Goal: Task Accomplishment & Management: Complete application form

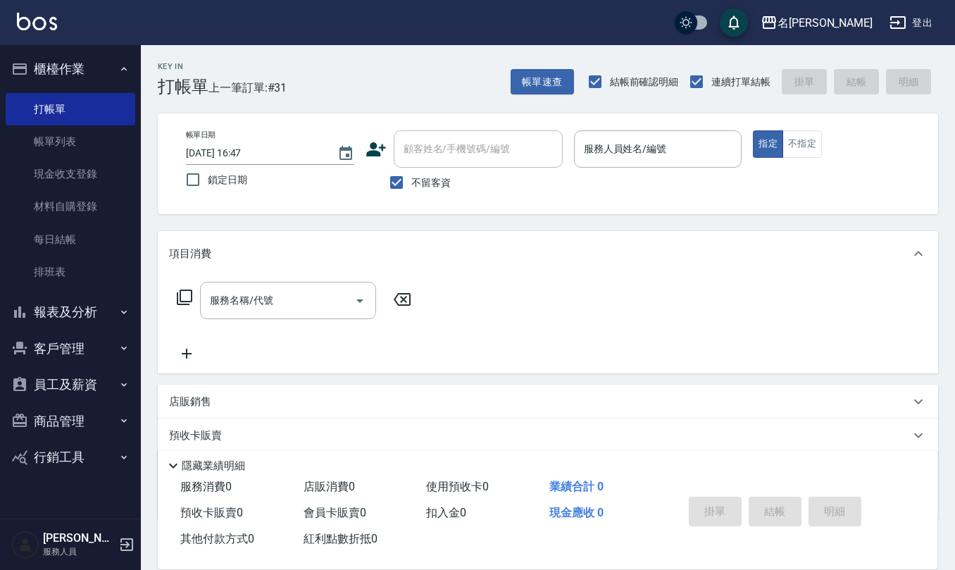
click at [739, 234] on div "項目消費" at bounding box center [548, 253] width 780 height 45
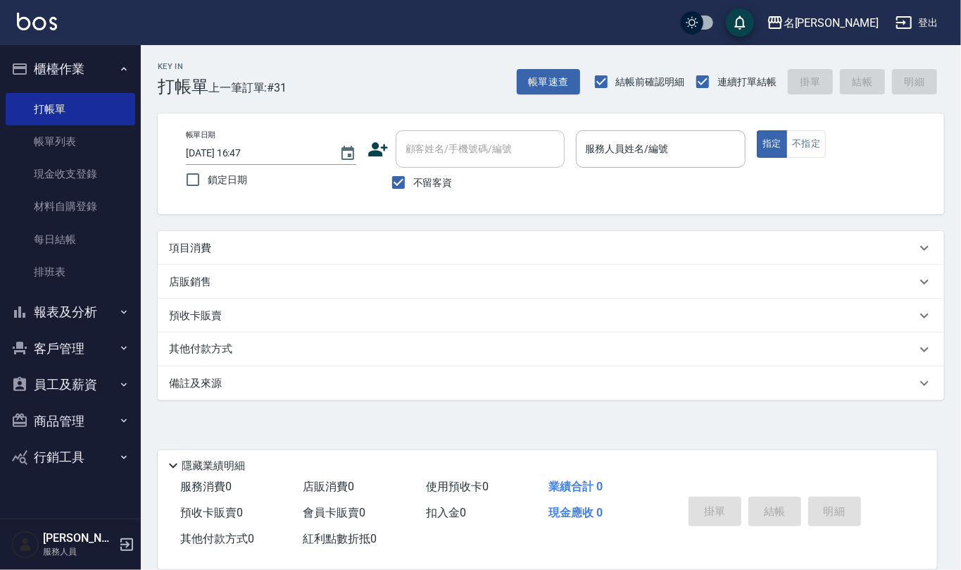
click at [677, 168] on p at bounding box center [661, 175] width 170 height 15
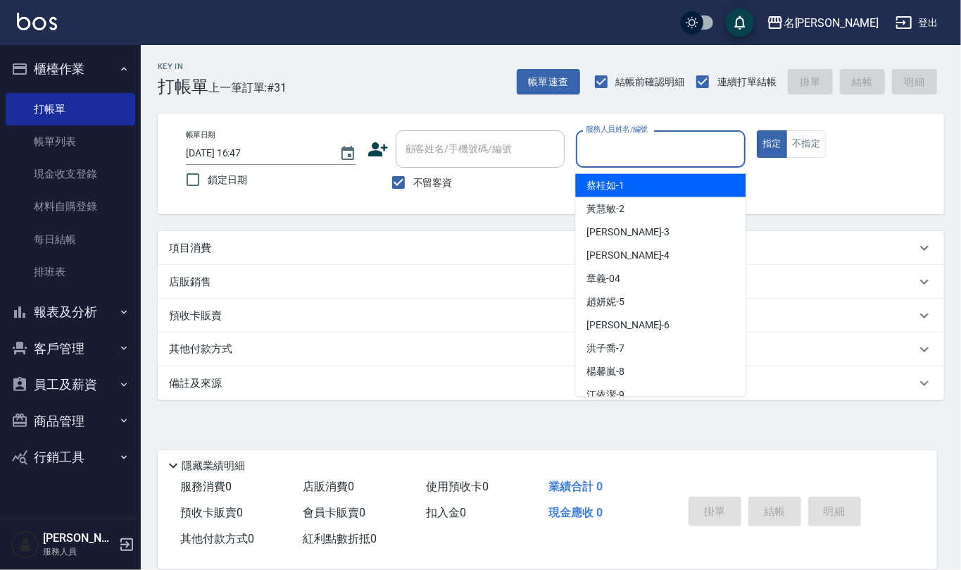
click at [675, 139] on input "服務人員姓名/編號" at bounding box center [661, 149] width 158 height 25
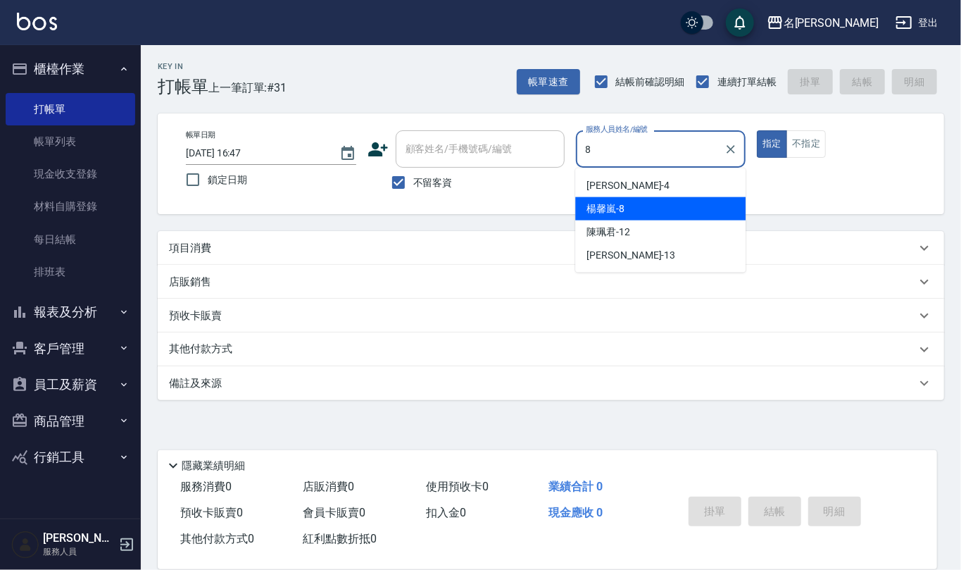
type input "[PERSON_NAME]-8"
type button "true"
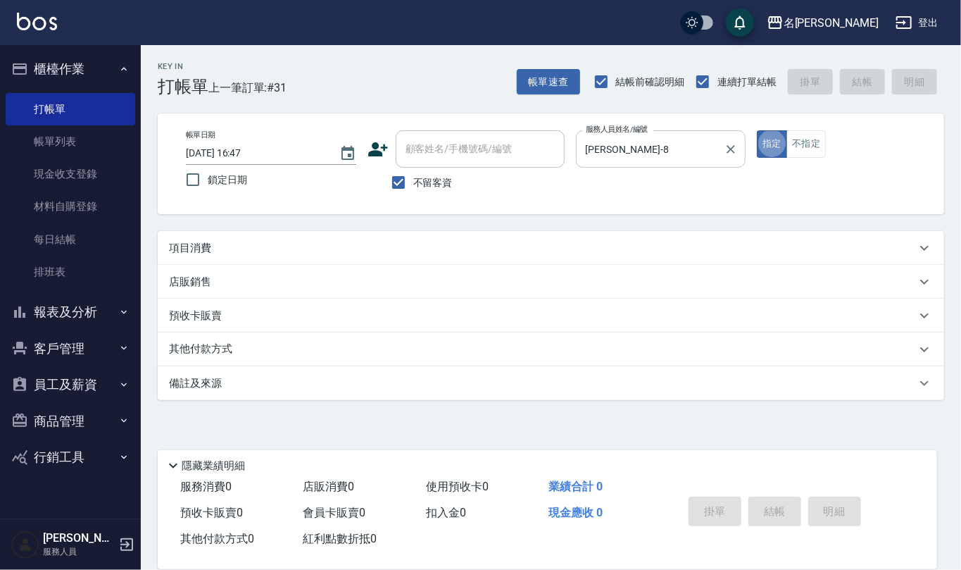
click at [757, 130] on button "指定" at bounding box center [772, 143] width 30 height 27
click at [776, 144] on button "指定" at bounding box center [772, 143] width 30 height 27
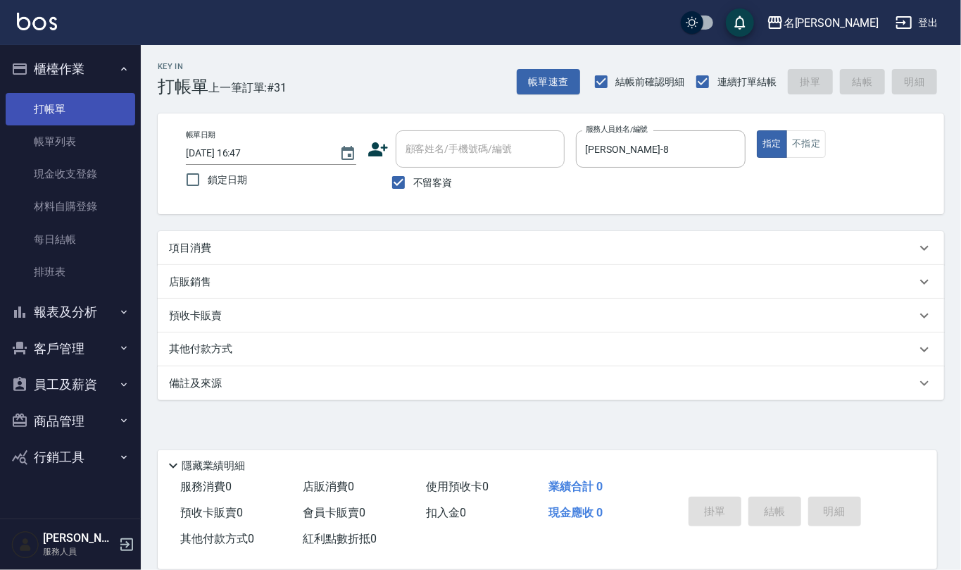
click at [93, 103] on link "打帳單" at bounding box center [71, 109] width 130 height 32
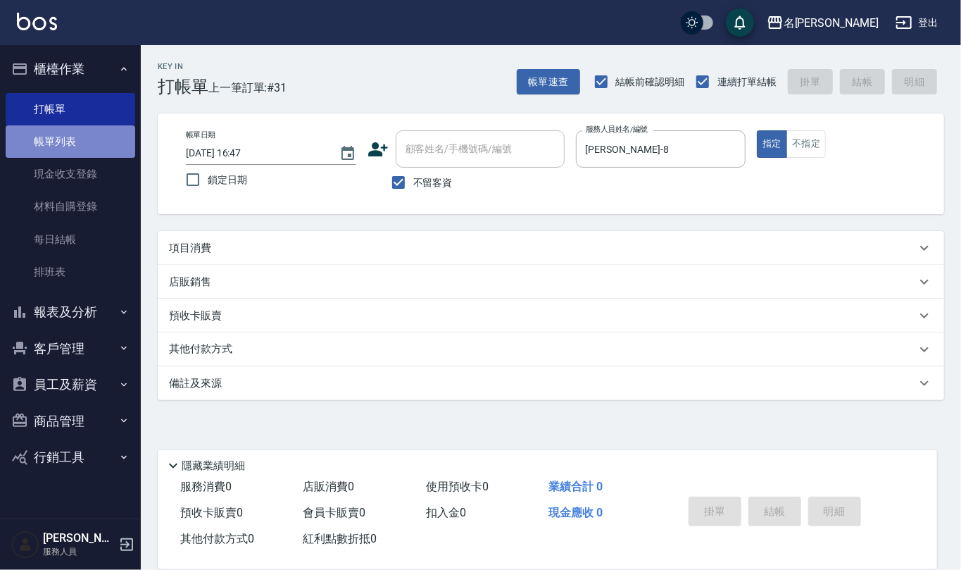
click at [65, 145] on link "帳單列表" at bounding box center [71, 141] width 130 height 32
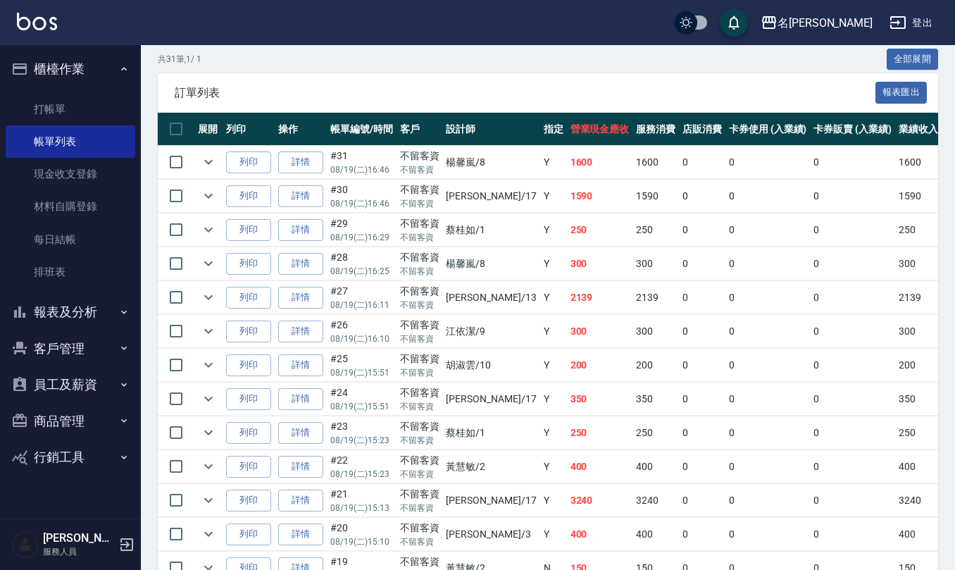
scroll to position [279, 0]
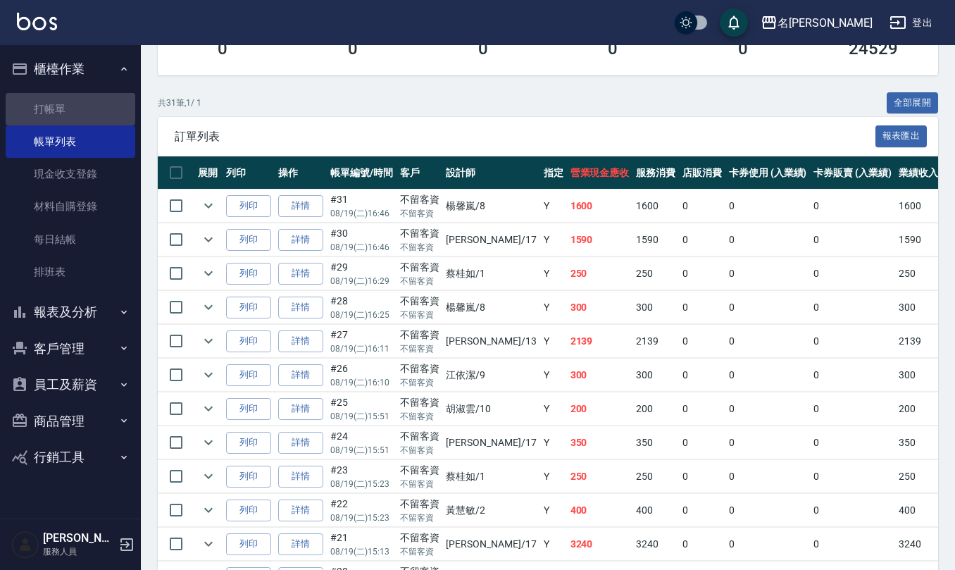
drag, startPoint x: 70, startPoint y: 93, endPoint x: 80, endPoint y: 91, distance: 9.4
click at [71, 93] on link "打帳單" at bounding box center [71, 109] width 130 height 32
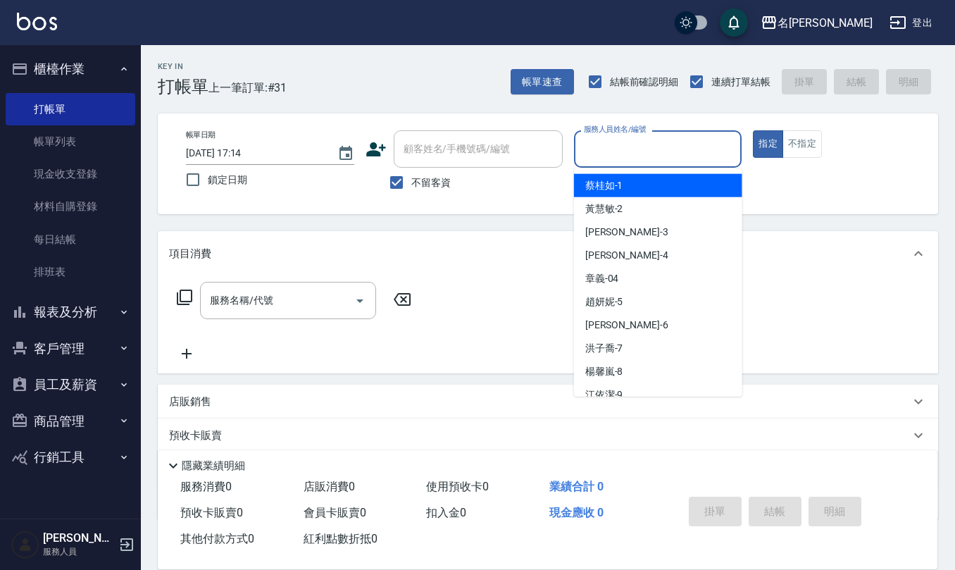
drag, startPoint x: 604, startPoint y: 144, endPoint x: 615, endPoint y: 138, distance: 12.0
click at [613, 145] on input "服務人員姓名/編號" at bounding box center [658, 149] width 156 height 25
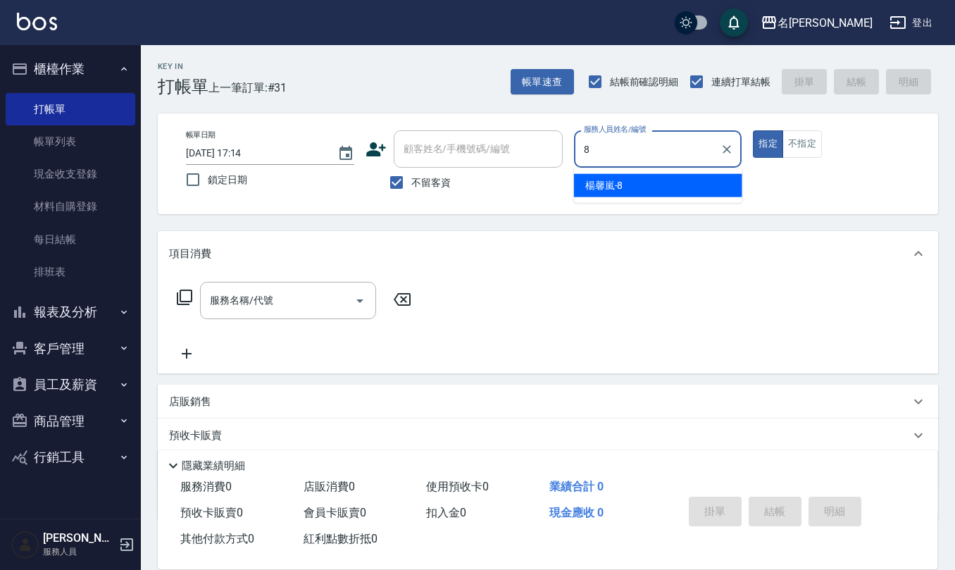
type input "[PERSON_NAME]-8"
type button "true"
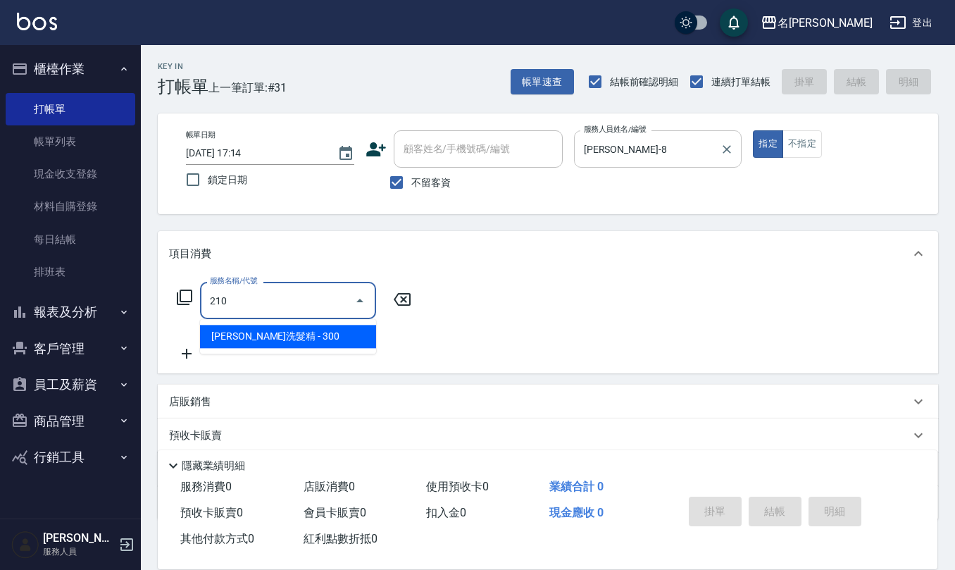
type input "歐娜洗髮精(210)"
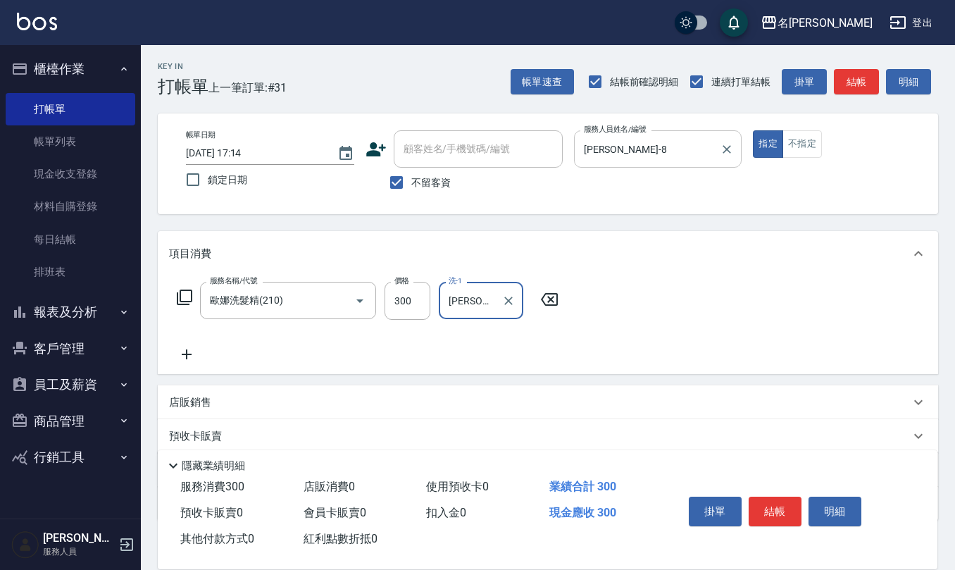
type input "[PERSON_NAME]-32"
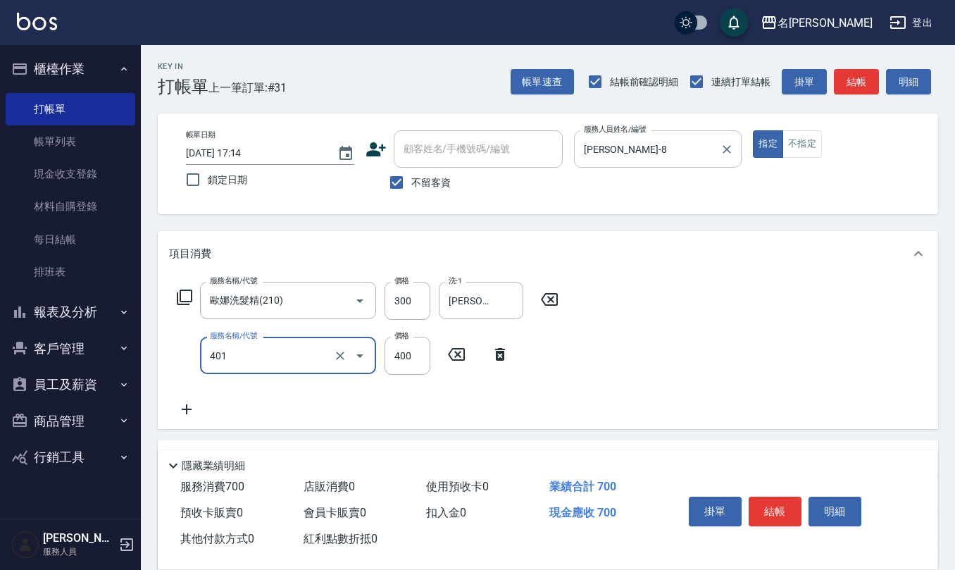
type input "剪髮(401)"
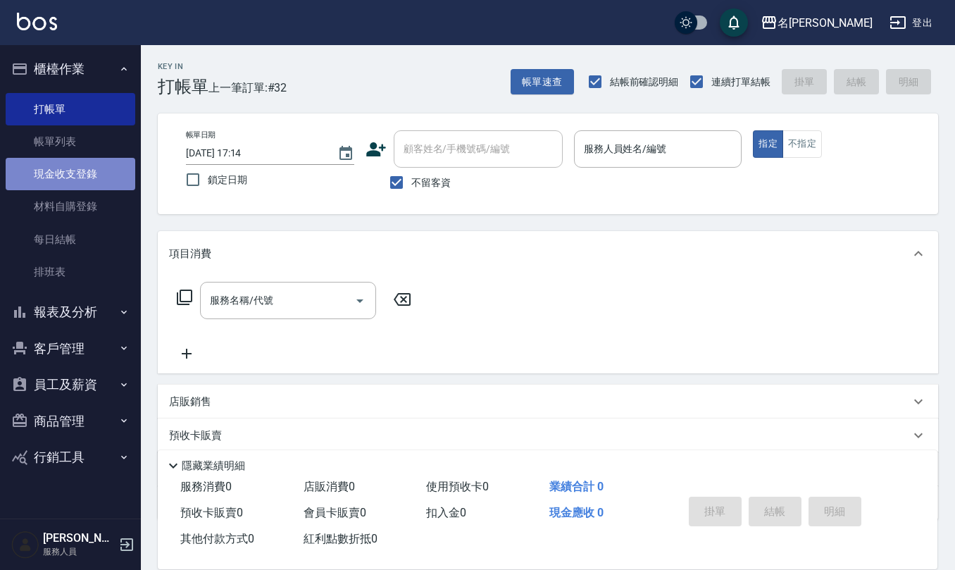
click at [76, 175] on link "現金收支登錄" at bounding box center [71, 174] width 130 height 32
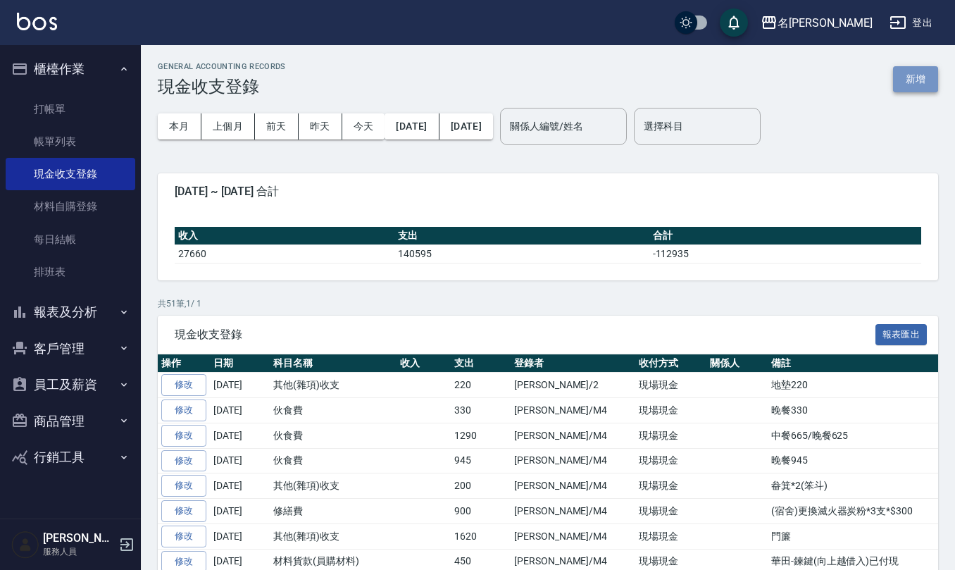
click at [913, 77] on button "新增" at bounding box center [915, 79] width 45 height 26
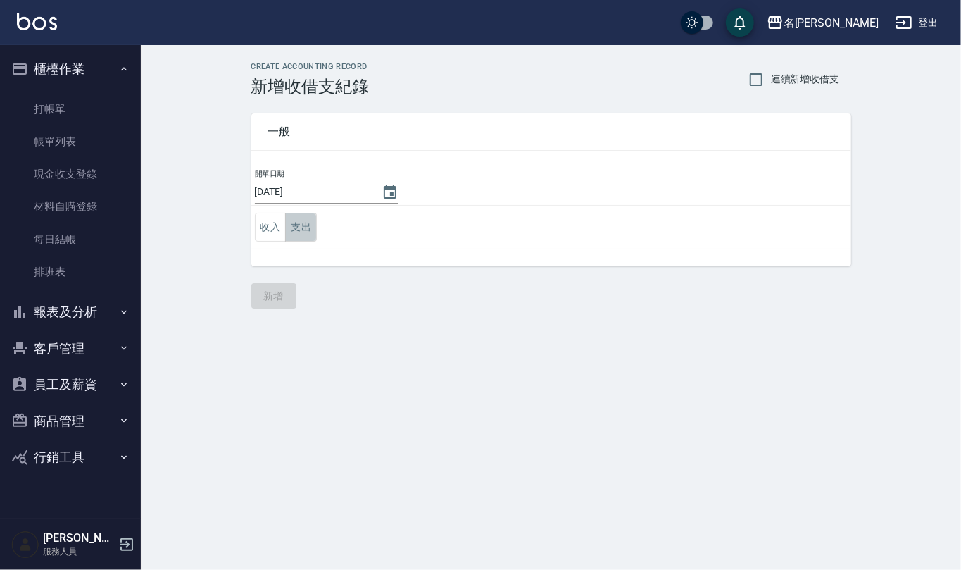
click at [303, 228] on button "支出" at bounding box center [301, 227] width 32 height 29
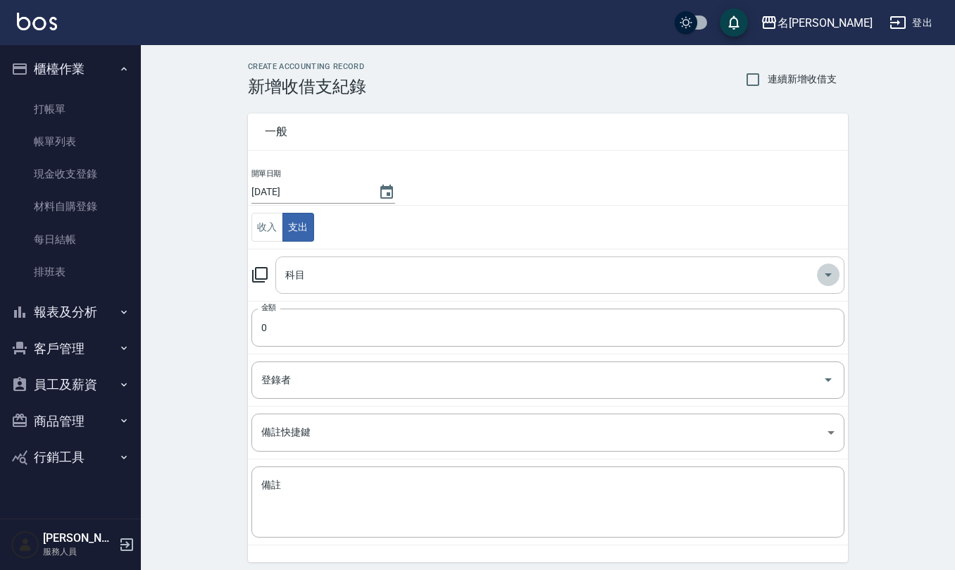
click at [832, 274] on icon "Open" at bounding box center [828, 274] width 17 height 17
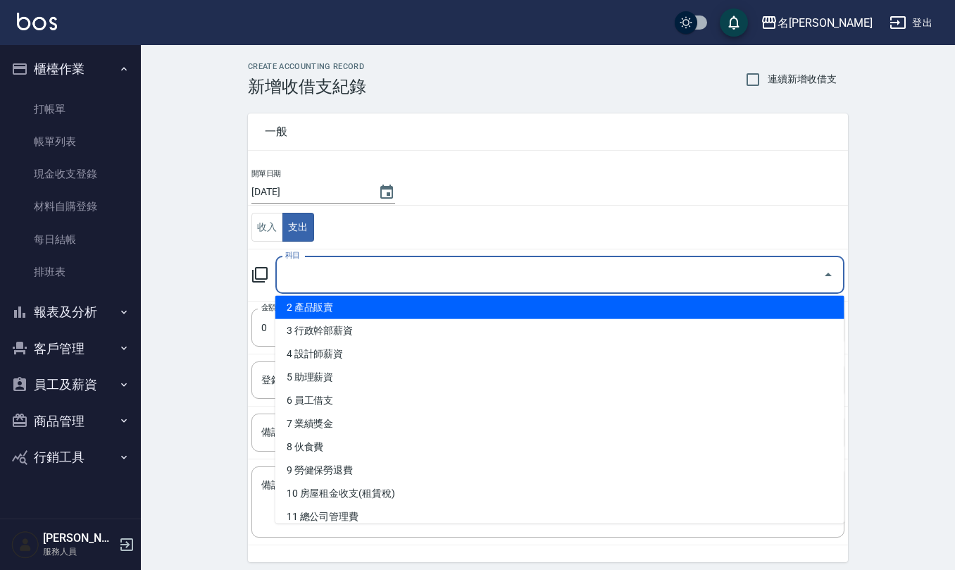
scroll to position [94, 0]
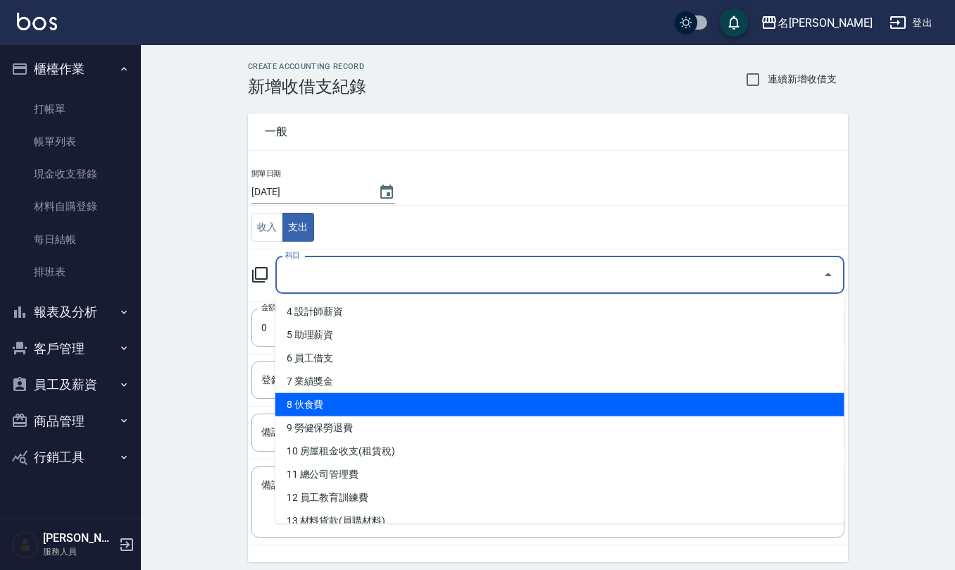
click at [358, 401] on li "8 伙食費" at bounding box center [559, 404] width 569 height 23
type input "8 伙食費"
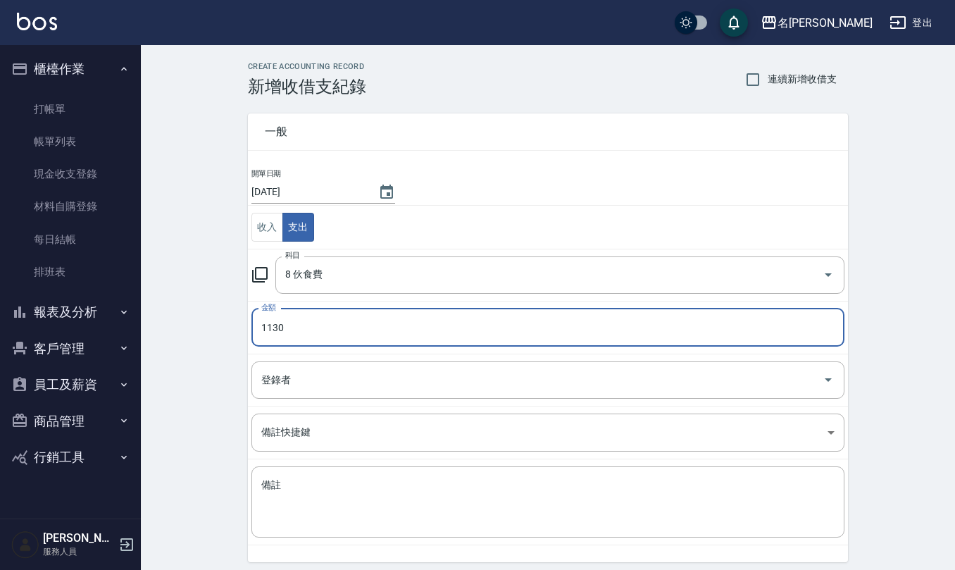
type input "1130"
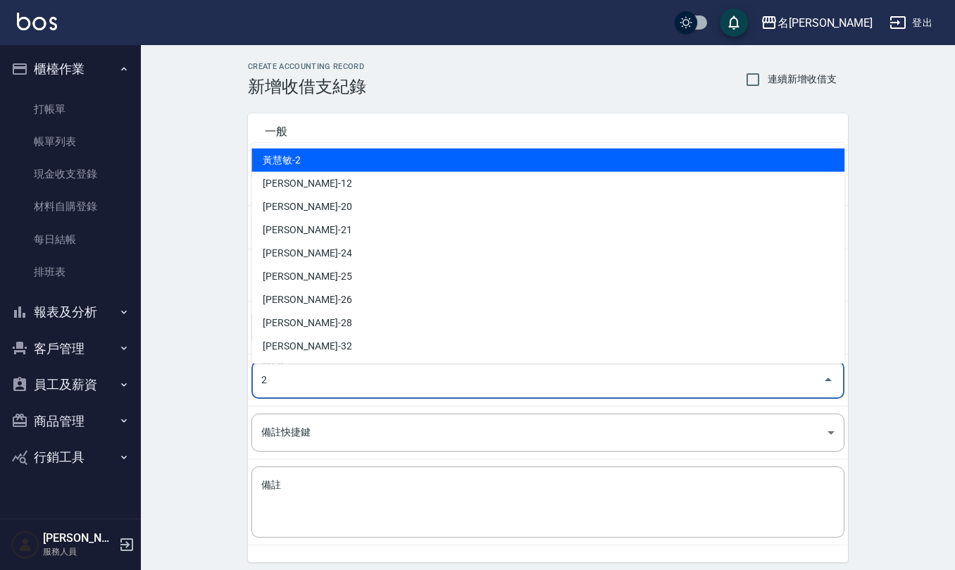
type input "黃慧敏-2"
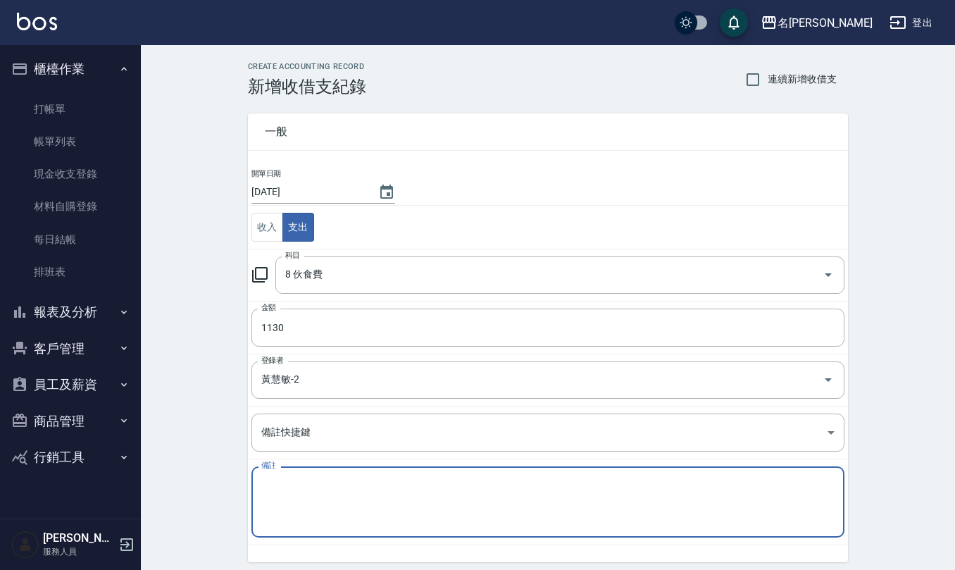
click at [319, 525] on textarea "備註" at bounding box center [547, 502] width 573 height 48
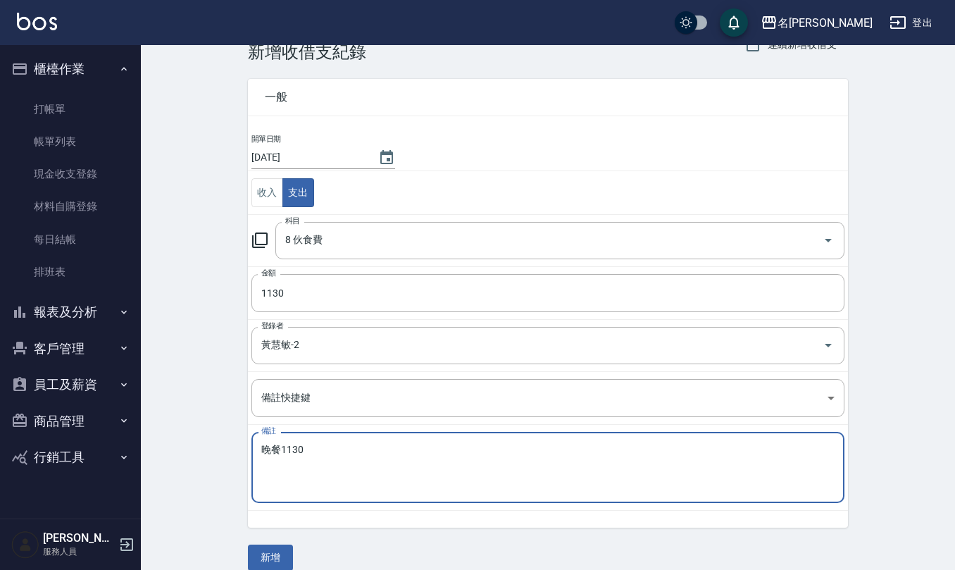
scroll to position [54, 0]
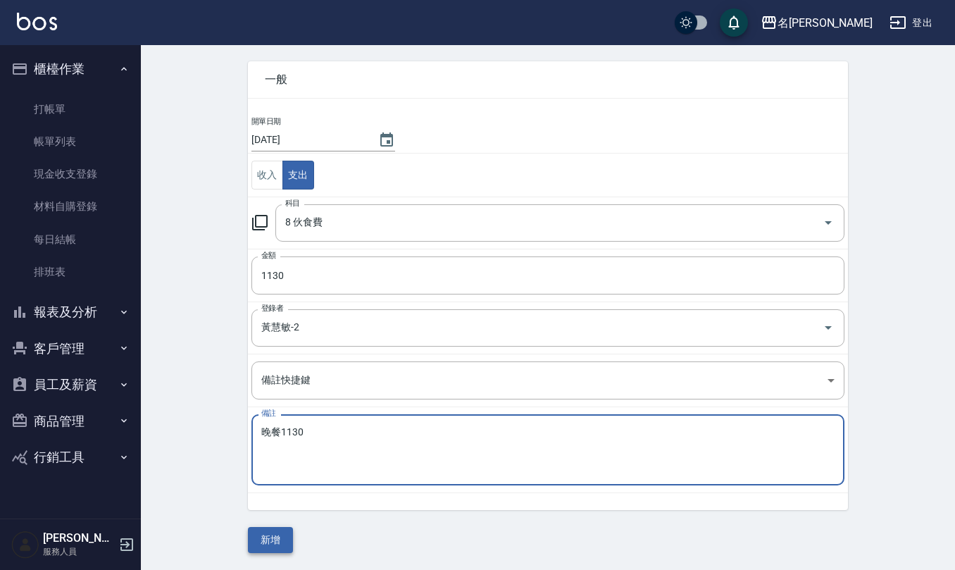
type textarea "晚餐1130"
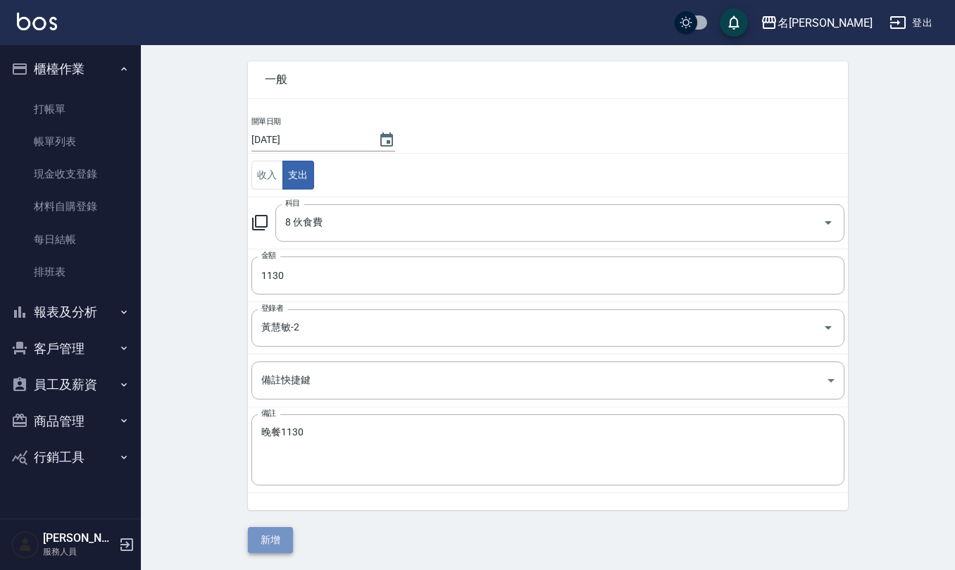
click at [276, 536] on button "新增" at bounding box center [270, 540] width 45 height 26
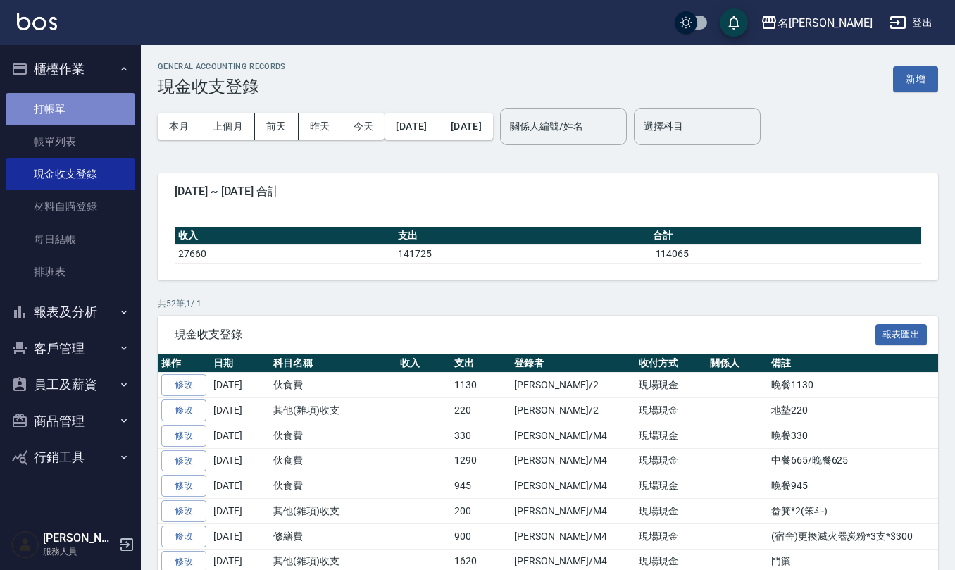
click at [82, 102] on link "打帳單" at bounding box center [71, 109] width 130 height 32
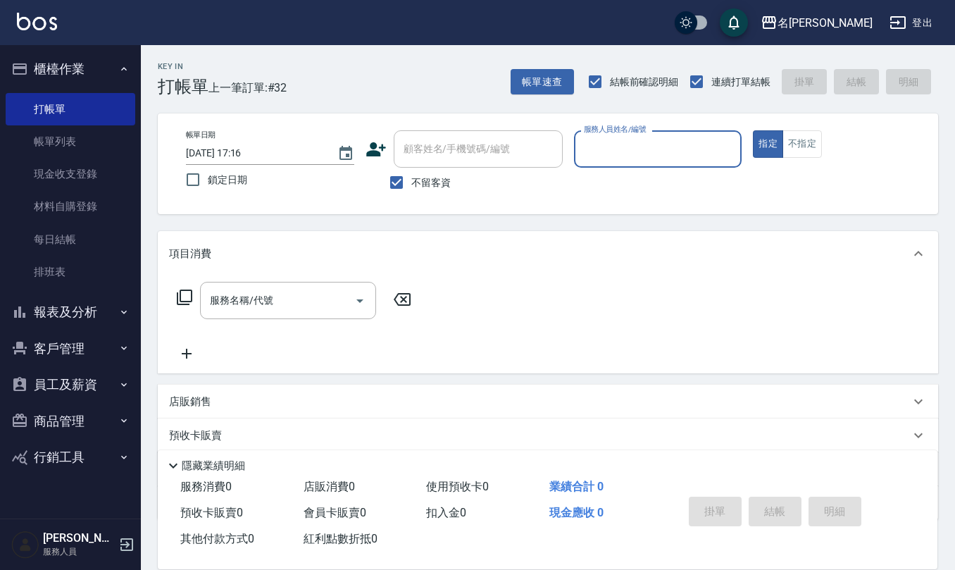
click at [680, 148] on input "服務人員姓名/編號" at bounding box center [658, 149] width 156 height 25
type input "[PERSON_NAME]-19"
type button "true"
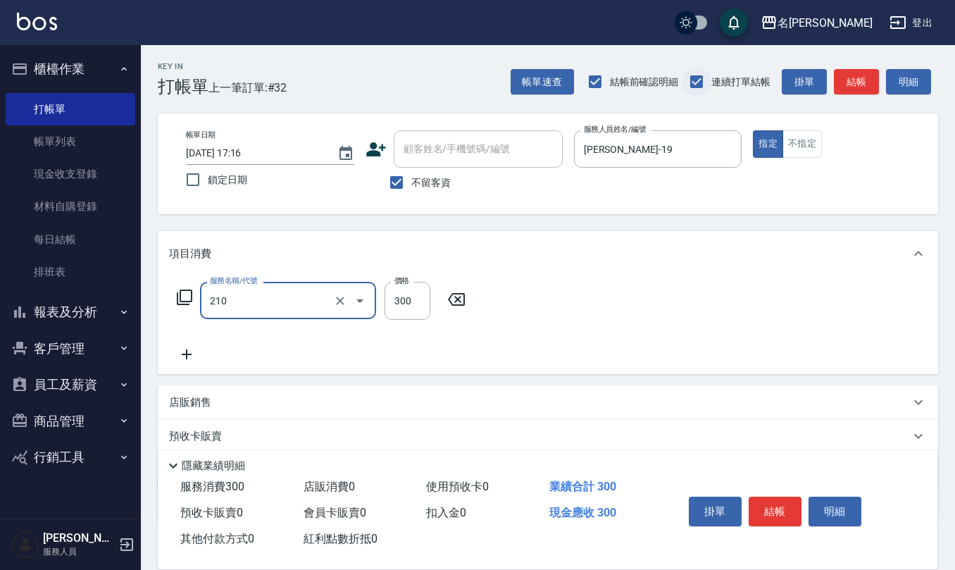
type input "歐娜洗髮精(210)"
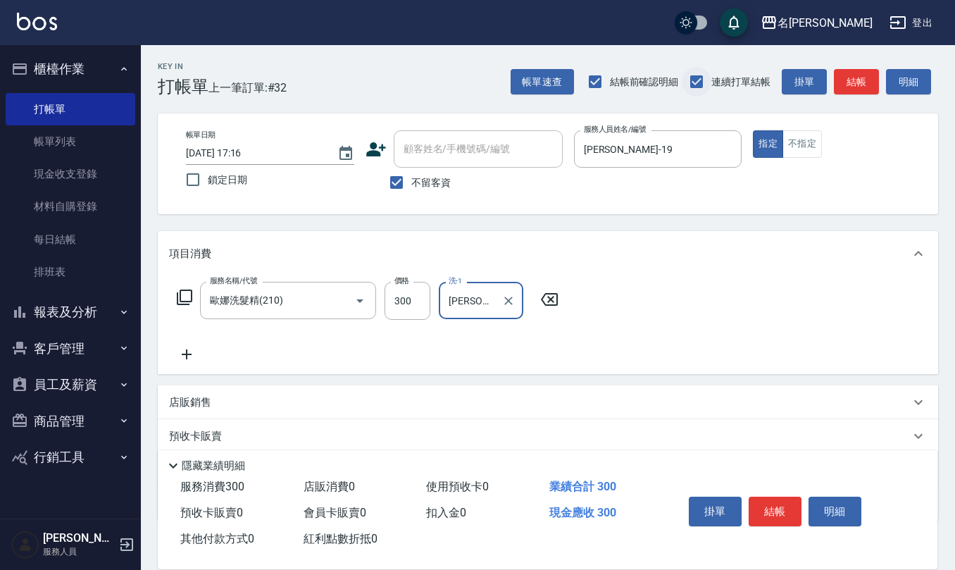
type input "[PERSON_NAME]5"
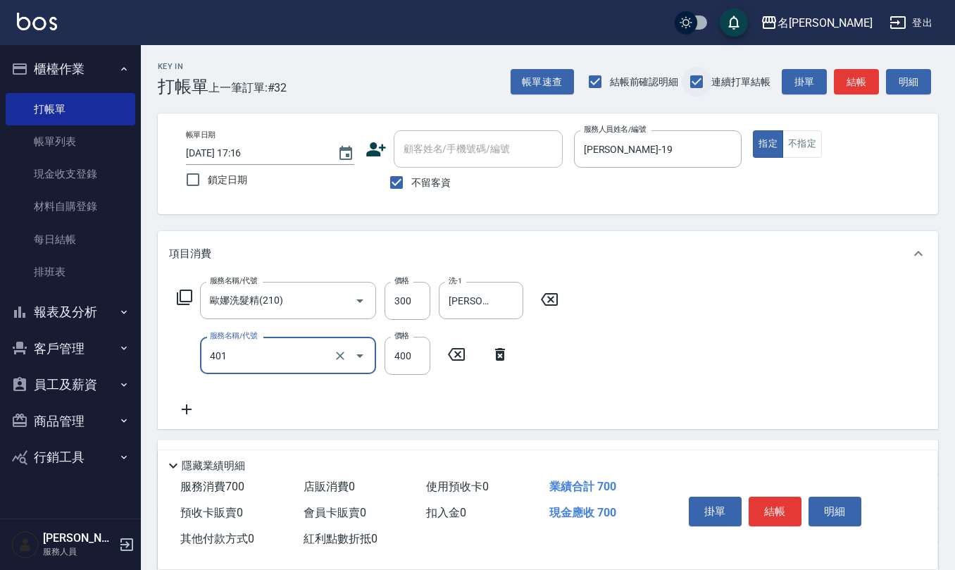
type input "剪髮(401)"
type input "500"
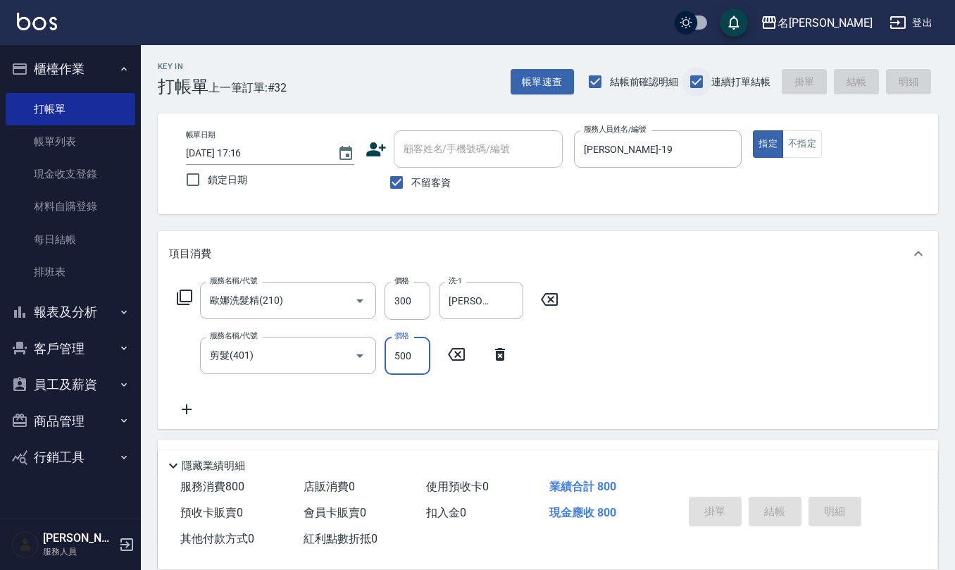
type input "[DATE] 17:24"
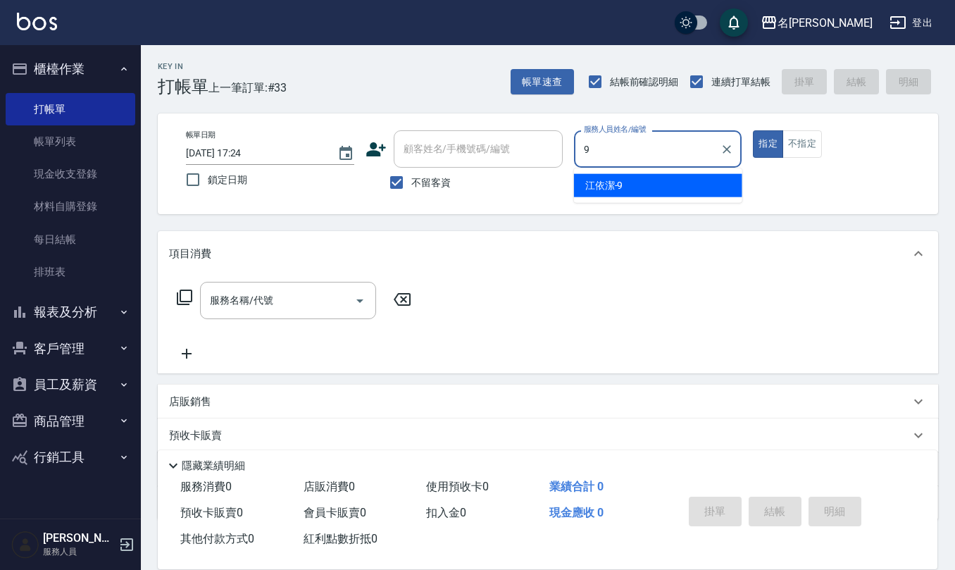
type input "[PERSON_NAME]-9"
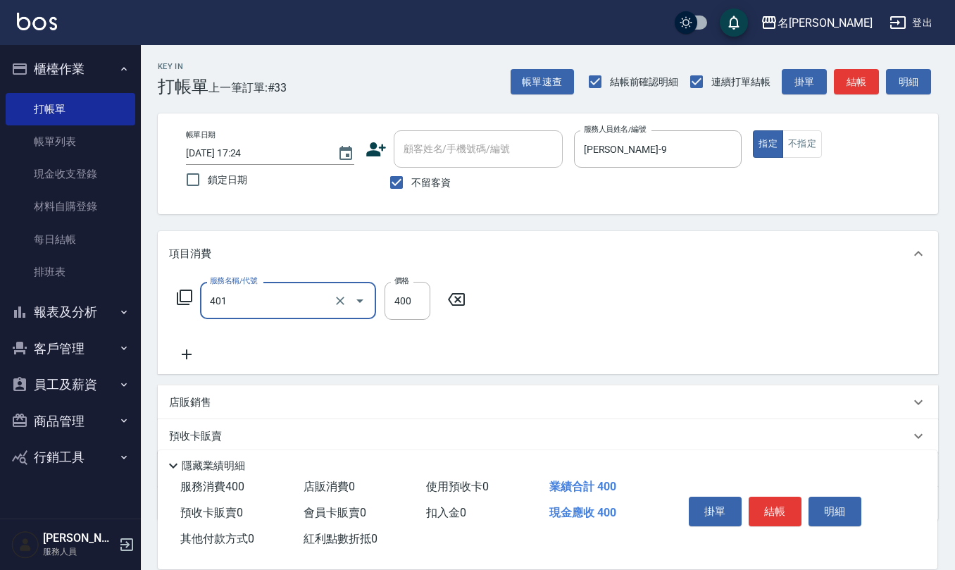
type input "剪髮(401)"
type input "300"
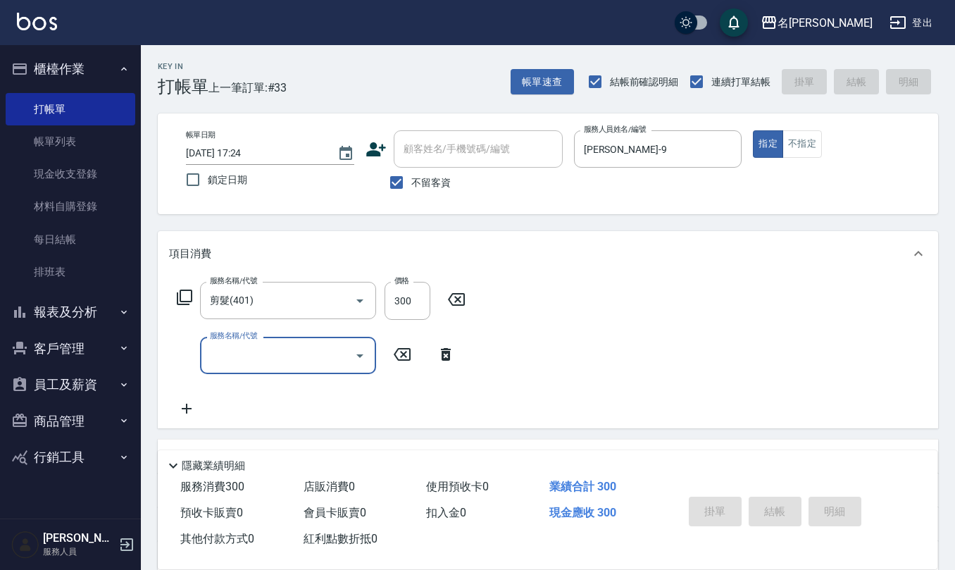
type input "[DATE] 17:27"
